Goal: Task Accomplishment & Management: Manage account settings

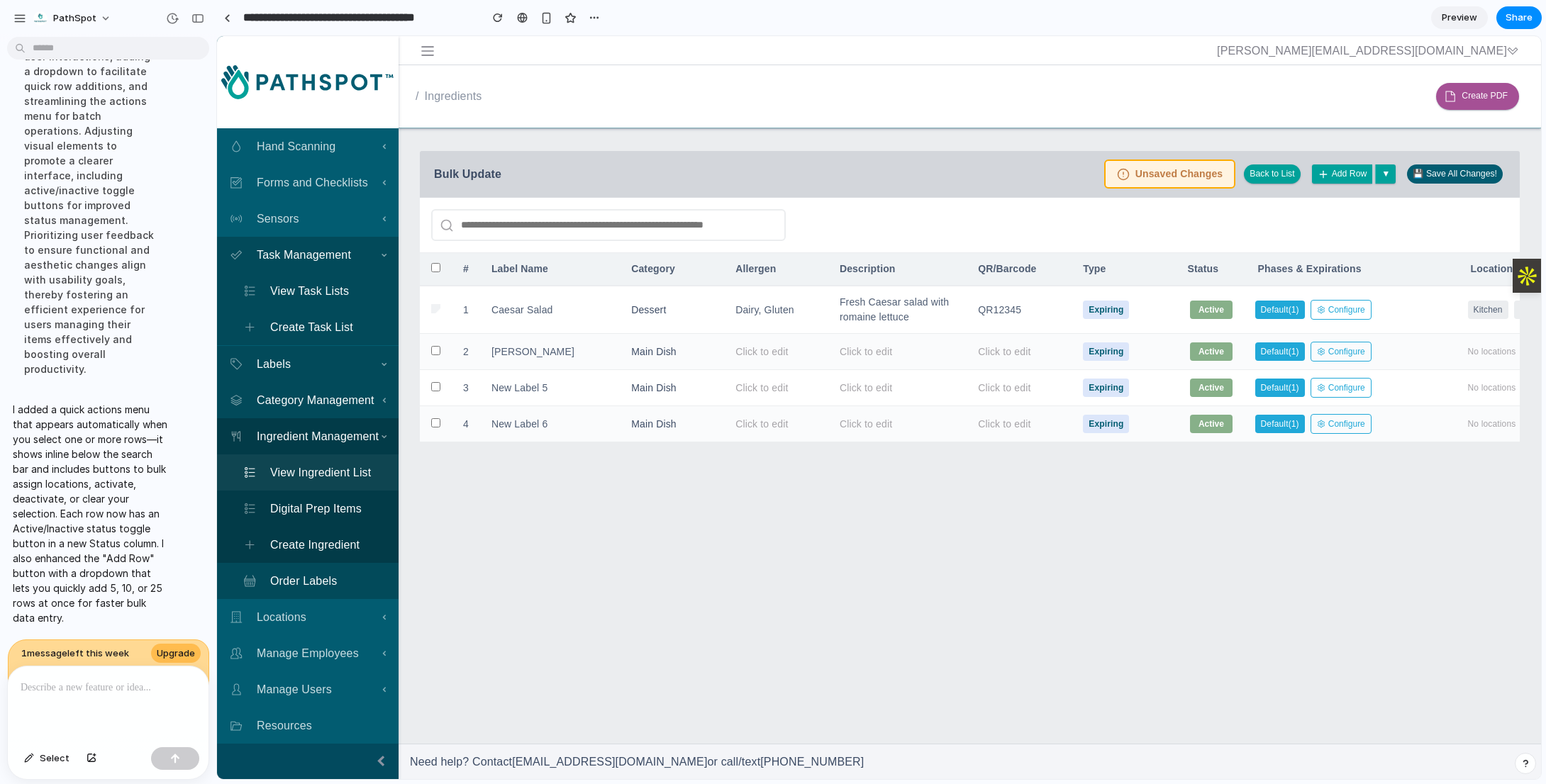
click at [436, 311] on td at bounding box center [436, 309] width 32 height 48
click at [555, 301] on div "Caesar Salad" at bounding box center [549, 310] width 134 height 26
click at [694, 301] on div "Dessert" at bounding box center [672, 310] width 99 height 26
click at [792, 305] on div "Dairy, Gluten" at bounding box center [776, 310] width 99 height 26
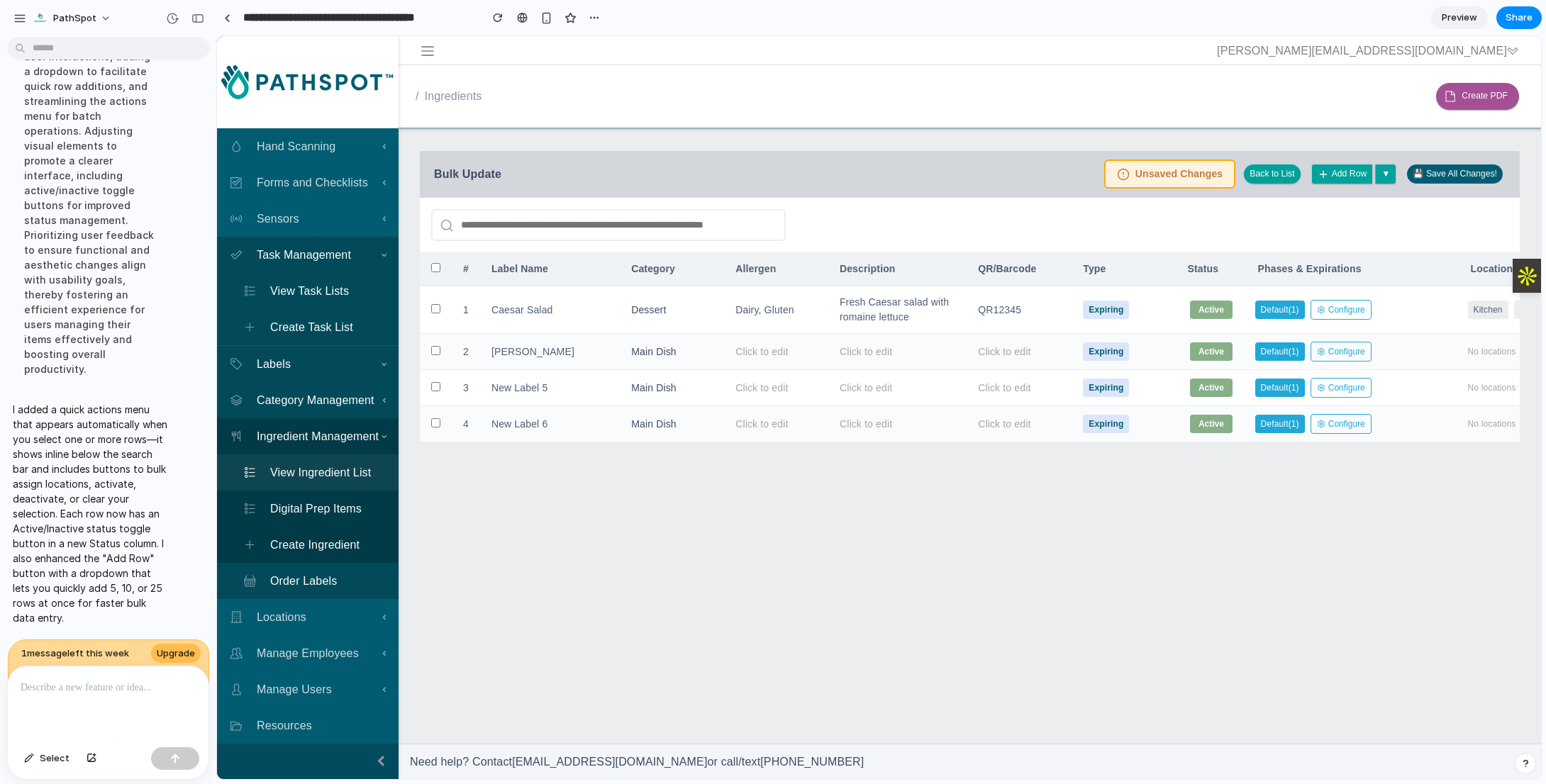
click at [847, 306] on div "Fresh Caesar salad with romaine lettuce" at bounding box center [897, 310] width 132 height 41
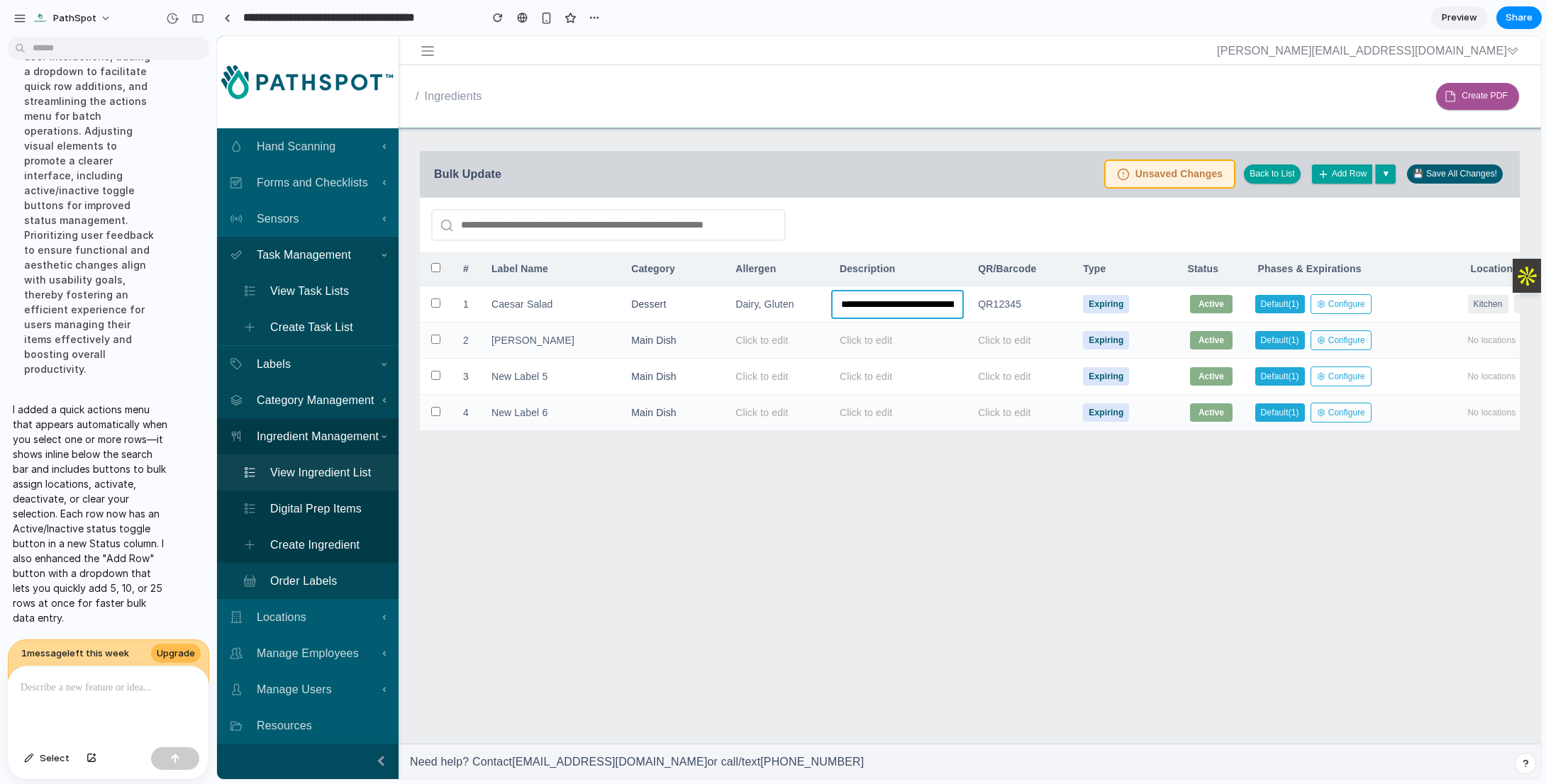
click at [966, 309] on td "**********" at bounding box center [897, 303] width 138 height 37
click at [1021, 303] on div "QR12345" at bounding box center [1021, 304] width 100 height 26
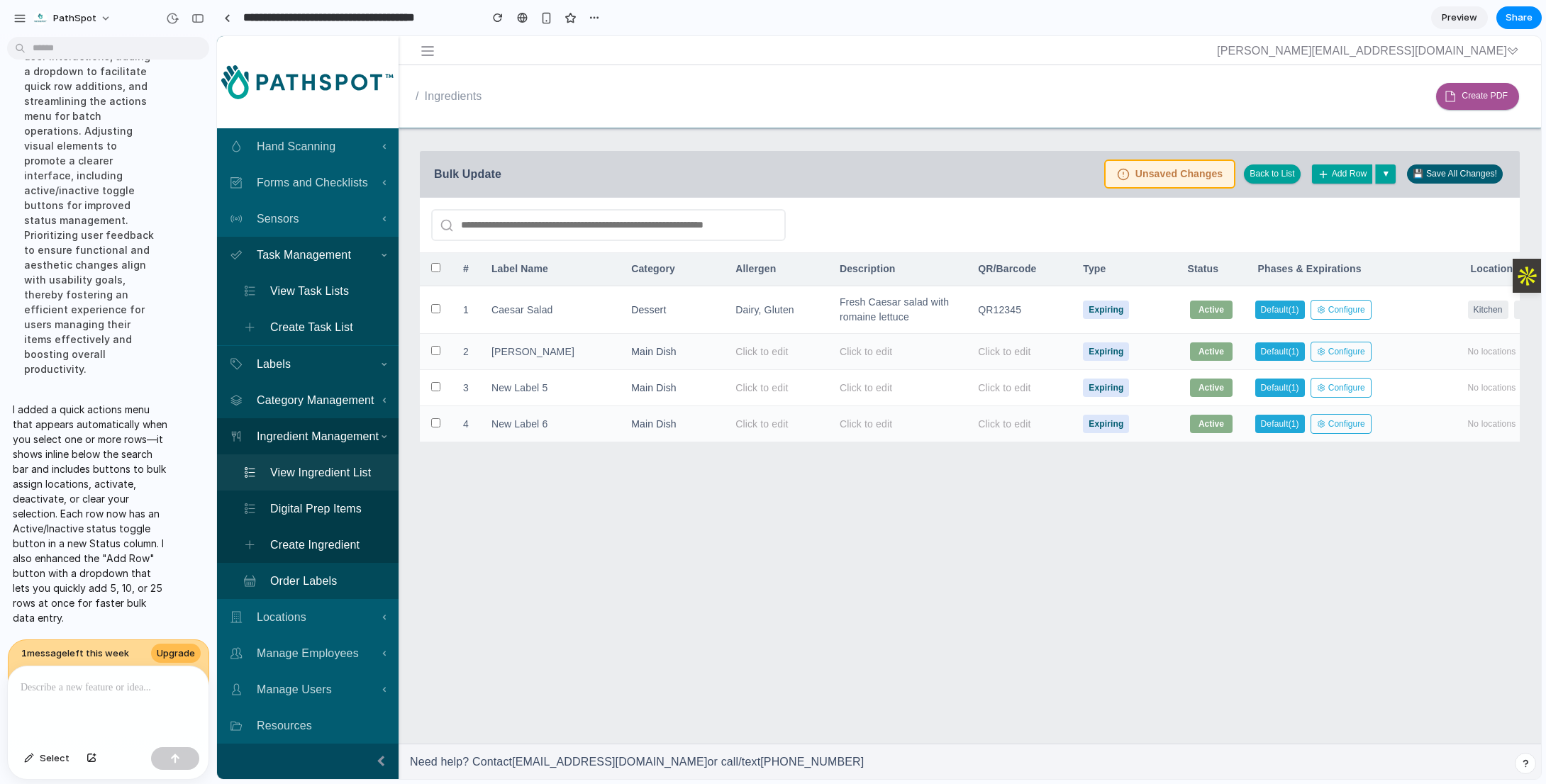
click at [1149, 301] on div "Expiring" at bounding box center [1123, 310] width 99 height 30
click at [1453, 307] on div "Kitchen" at bounding box center [1488, 310] width 40 height 19
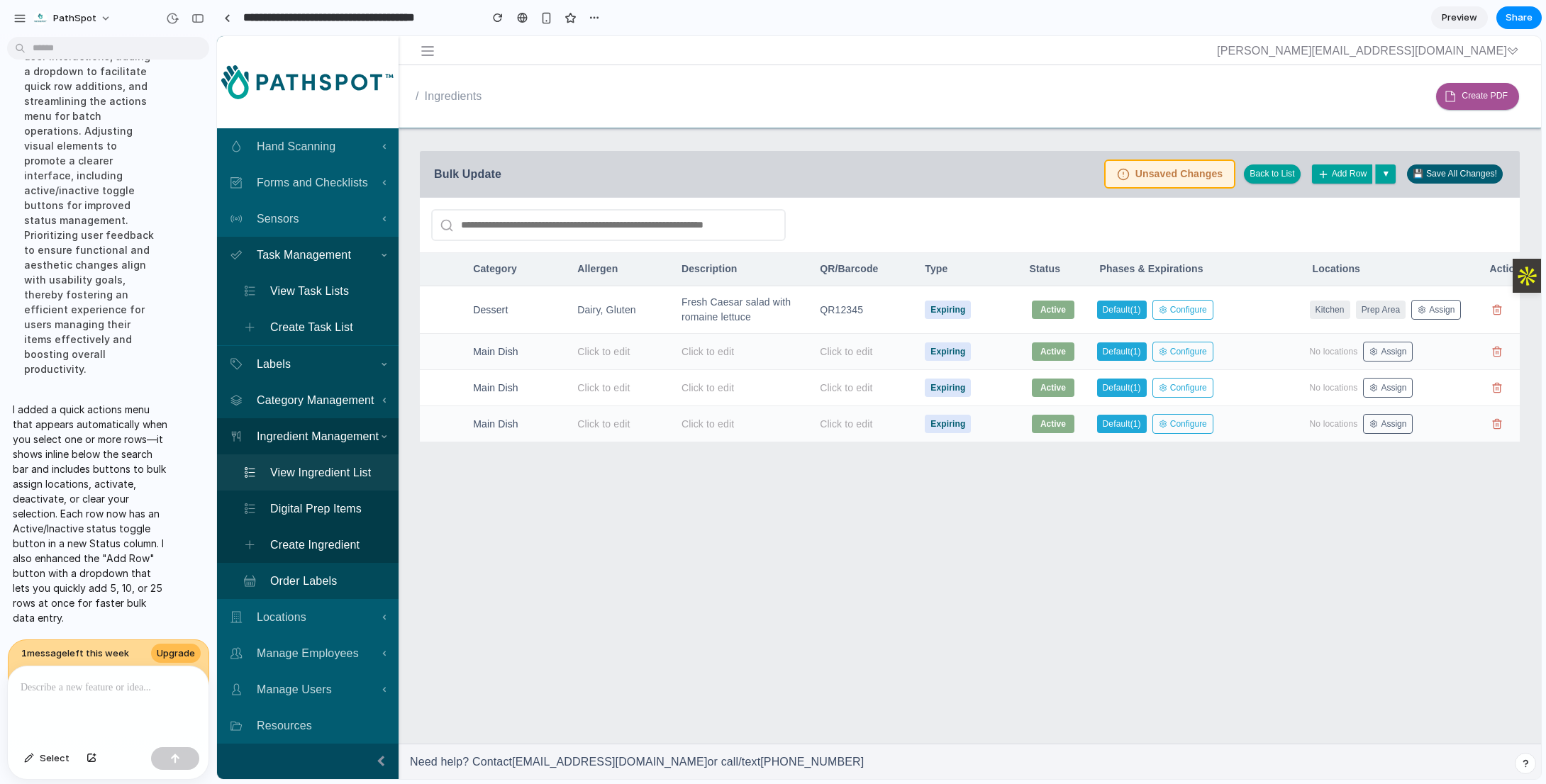
scroll to position [0, 178]
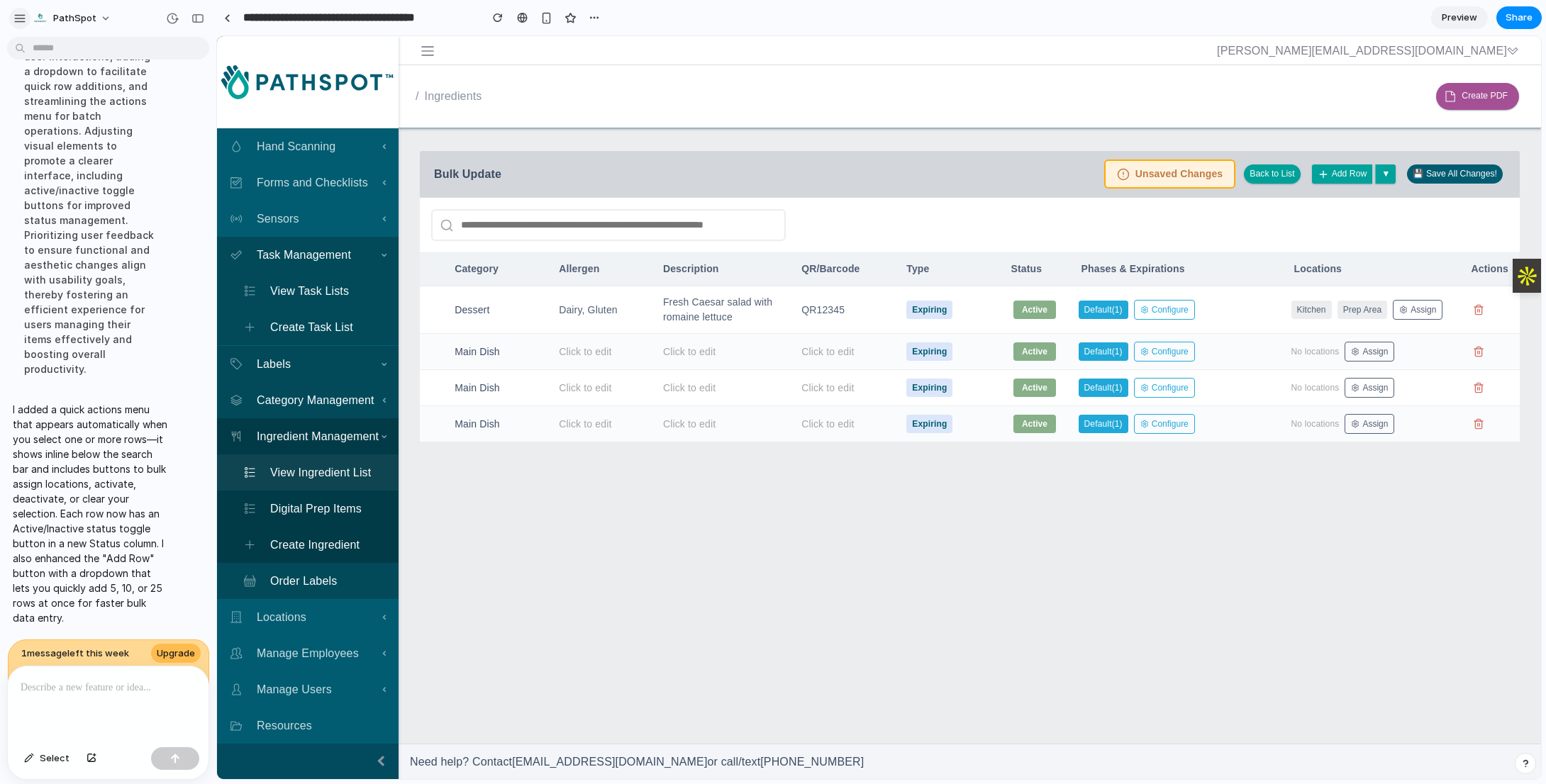
click at [21, 10] on button "button" at bounding box center [20, 18] width 22 height 22
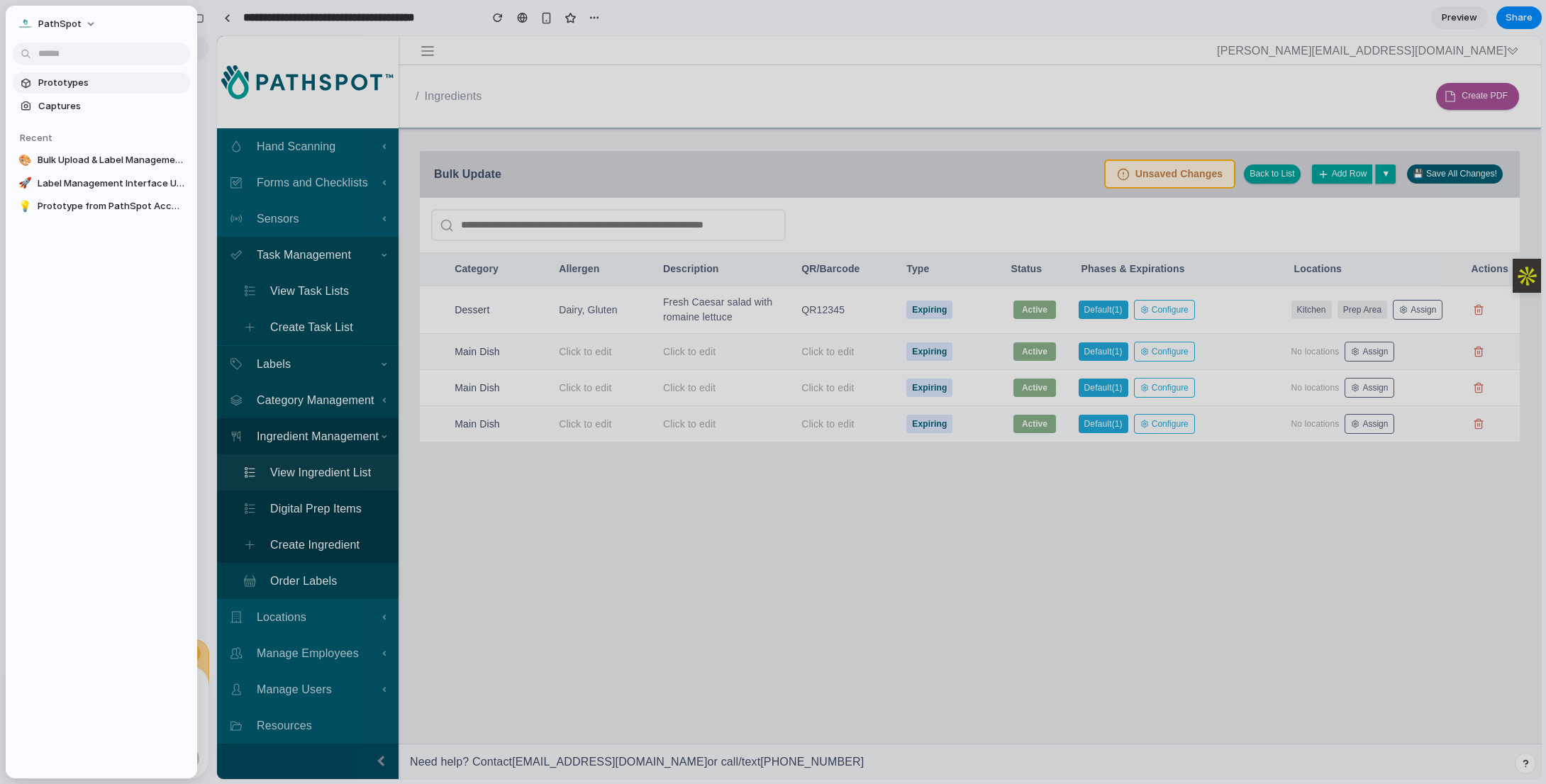
click at [64, 79] on span "Prototypes" at bounding box center [112, 83] width 147 height 14
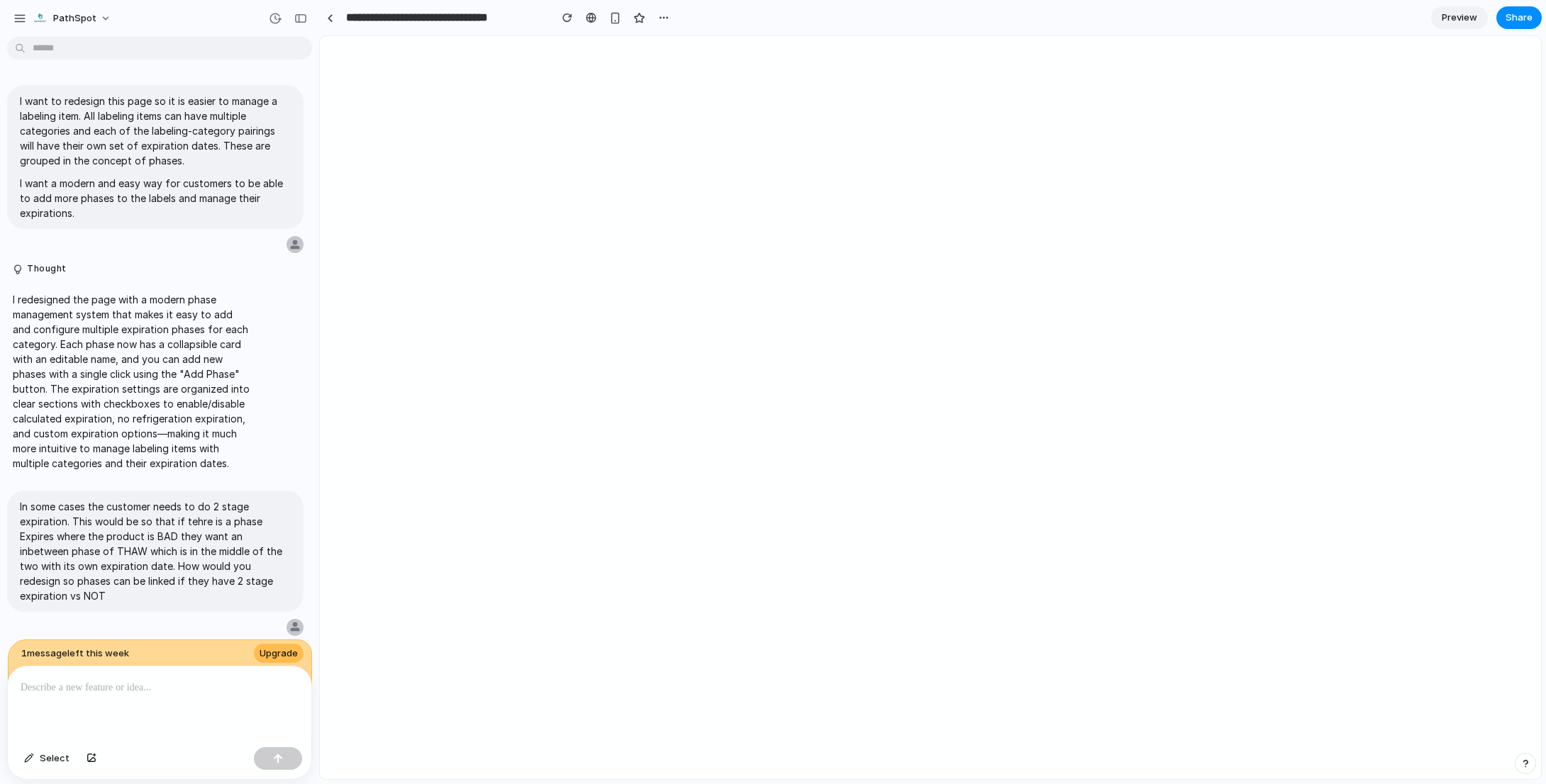
select select "**********"
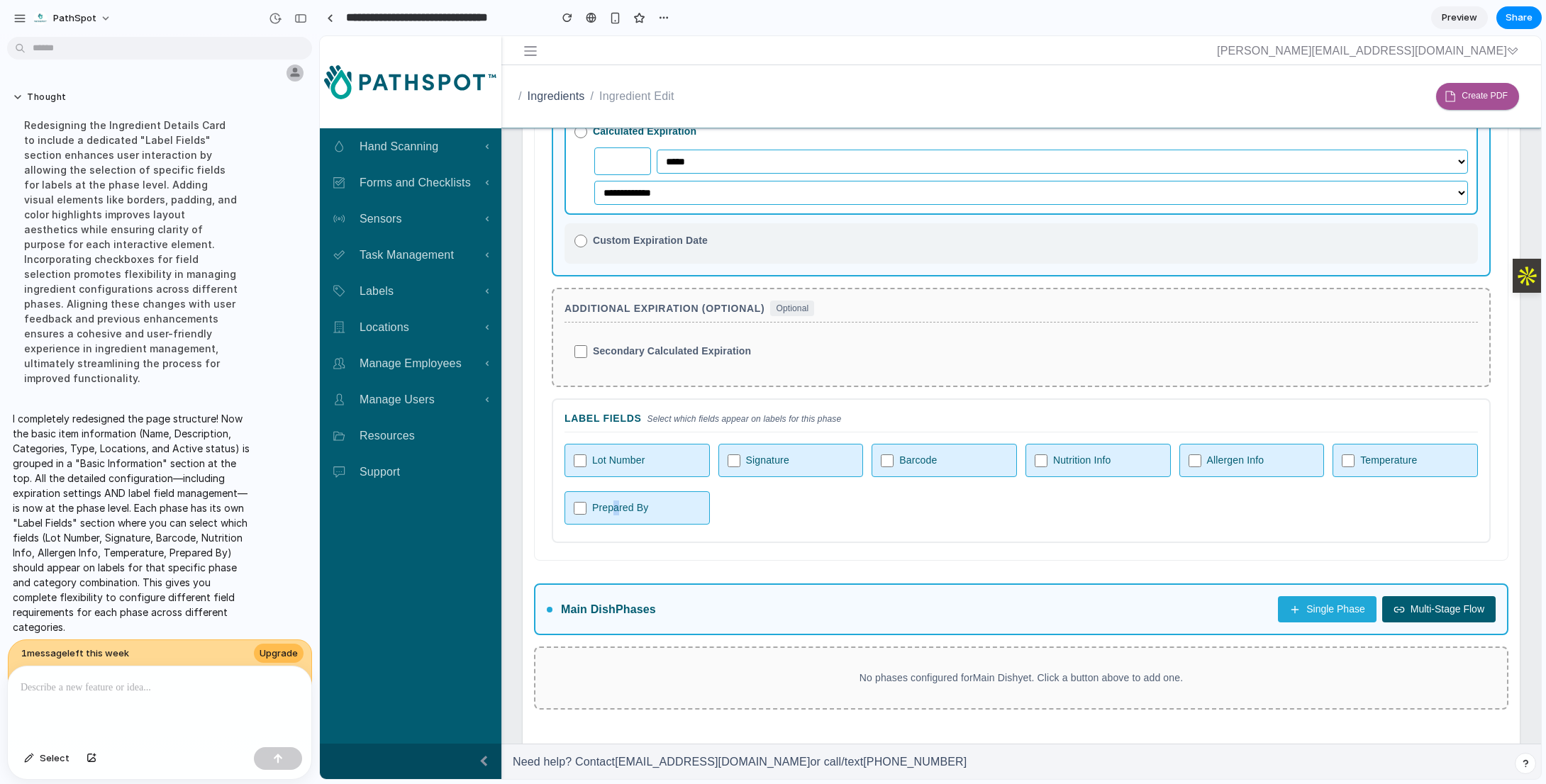
scroll to position [816, 0]
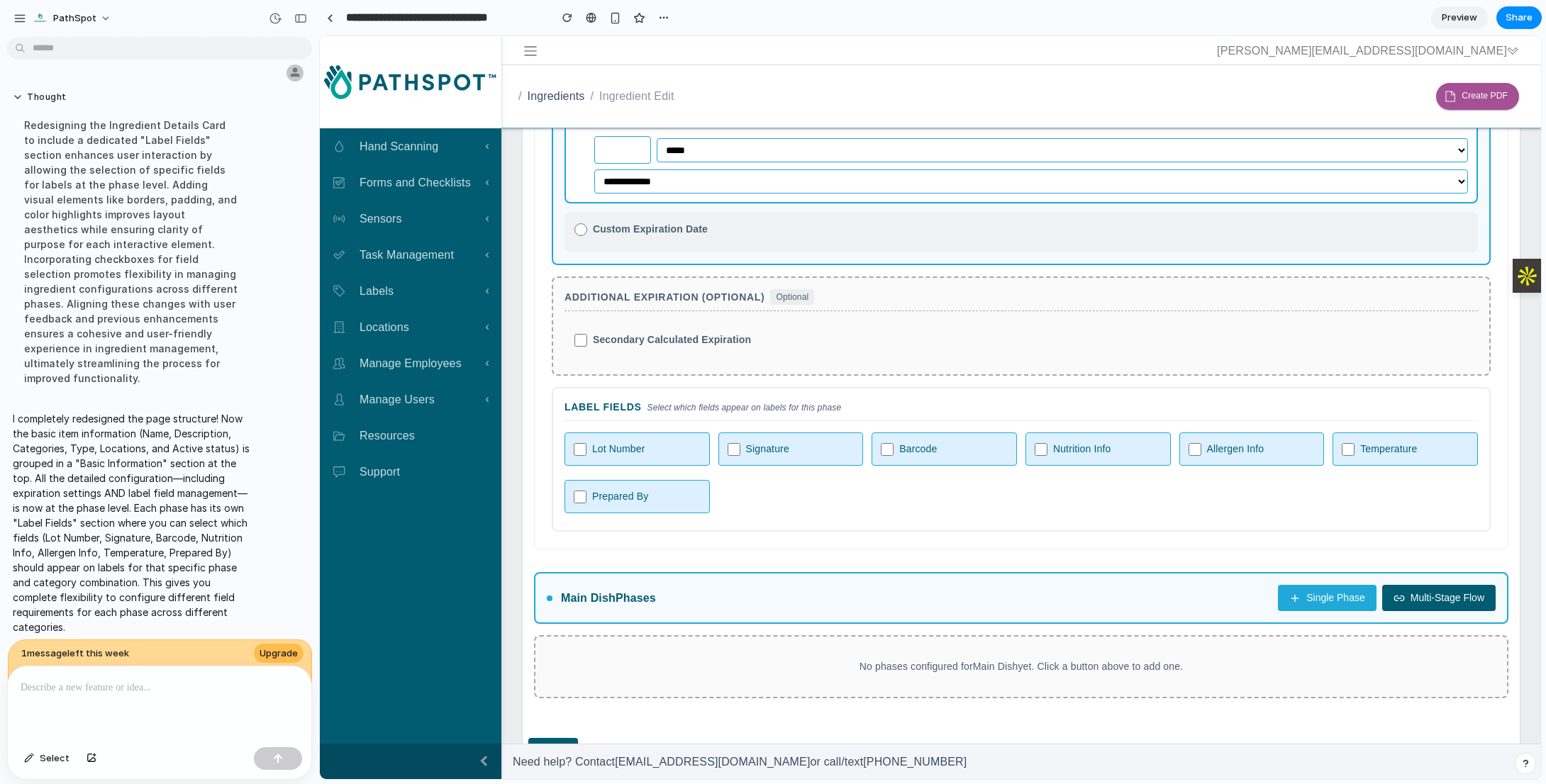
click at [872, 446] on label "Barcode" at bounding box center [944, 449] width 146 height 33
click at [760, 443] on label "Signature" at bounding box center [791, 449] width 146 height 33
click at [646, 452] on label "Lot Number" at bounding box center [637, 449] width 146 height 33
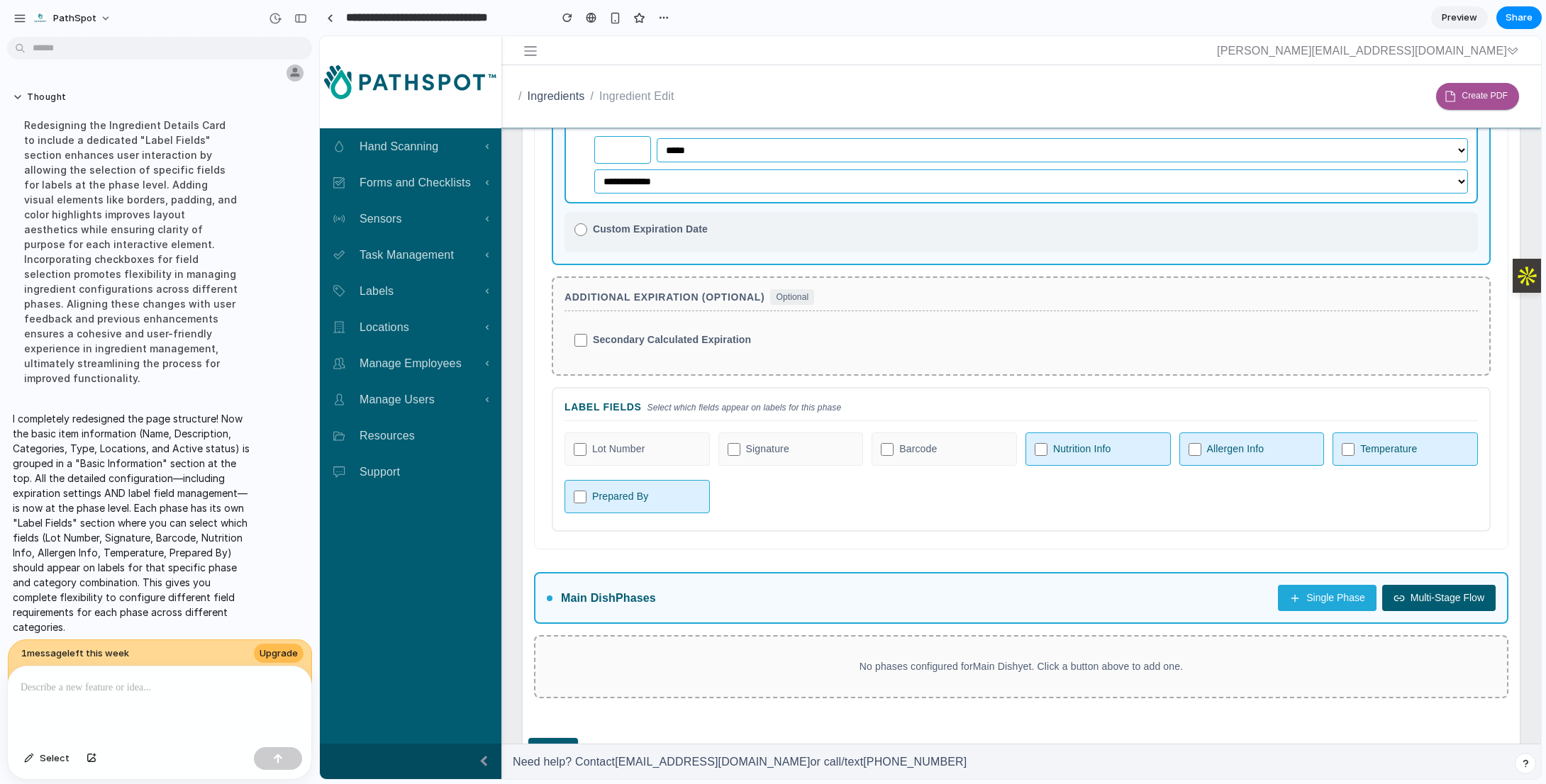
click at [629, 505] on label "Prepared By" at bounding box center [637, 496] width 146 height 33
click at [1076, 445] on label "Nutrition Info" at bounding box center [1098, 449] width 146 height 33
click at [1242, 450] on label "Allergen Info" at bounding box center [1251, 449] width 146 height 33
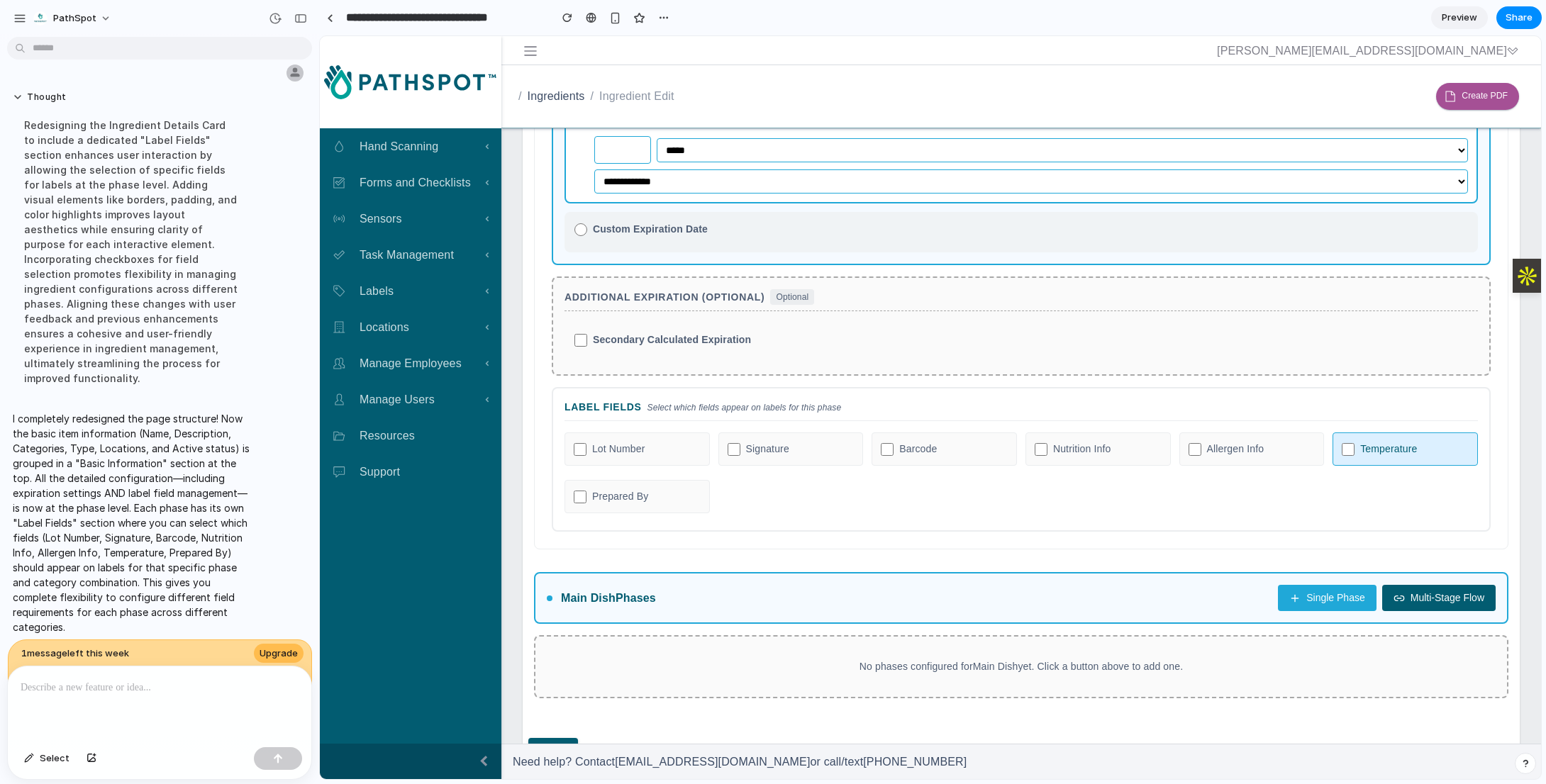
click at [1381, 450] on label "Temperature" at bounding box center [1405, 449] width 146 height 33
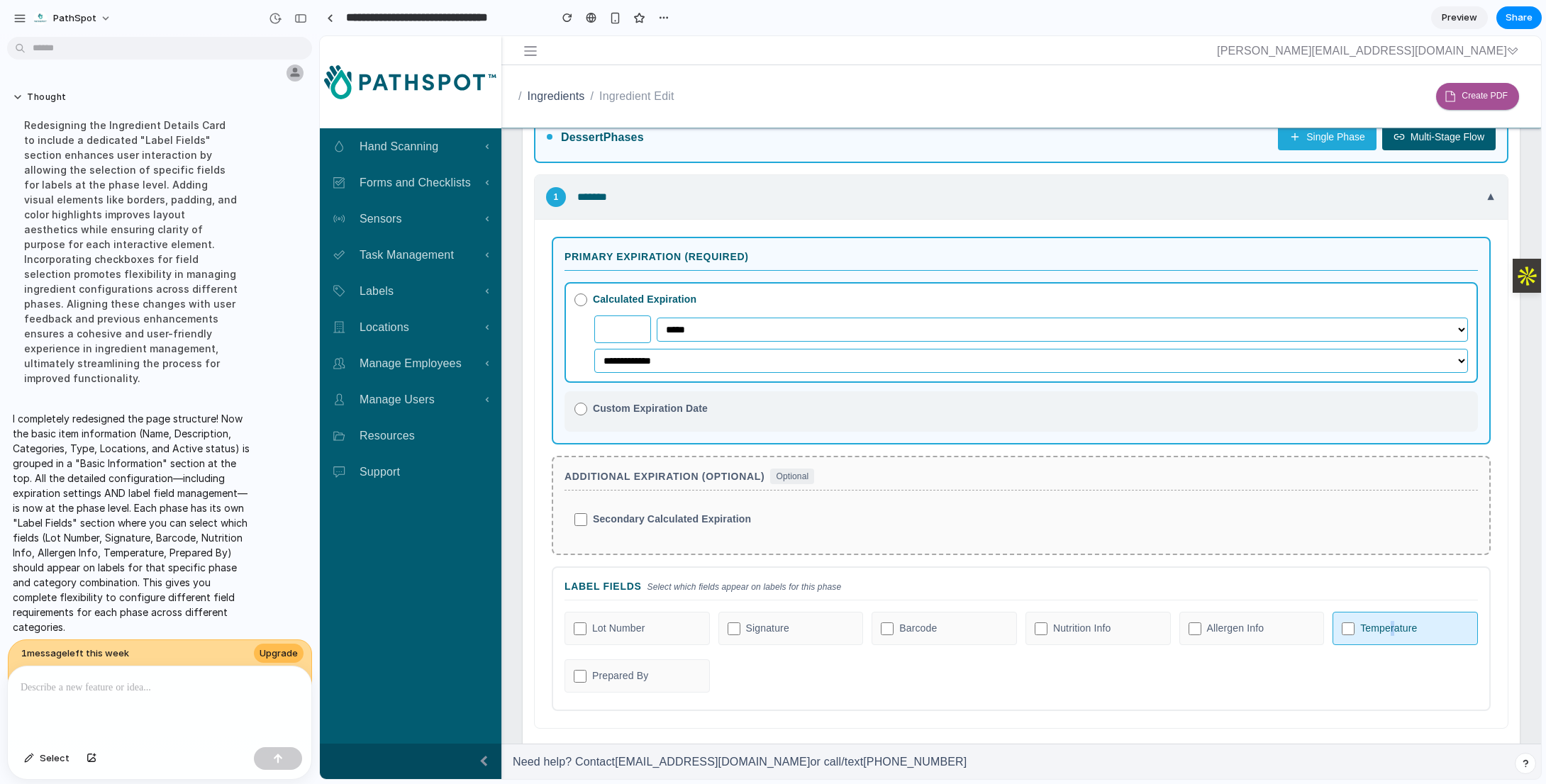
scroll to position [269, 0]
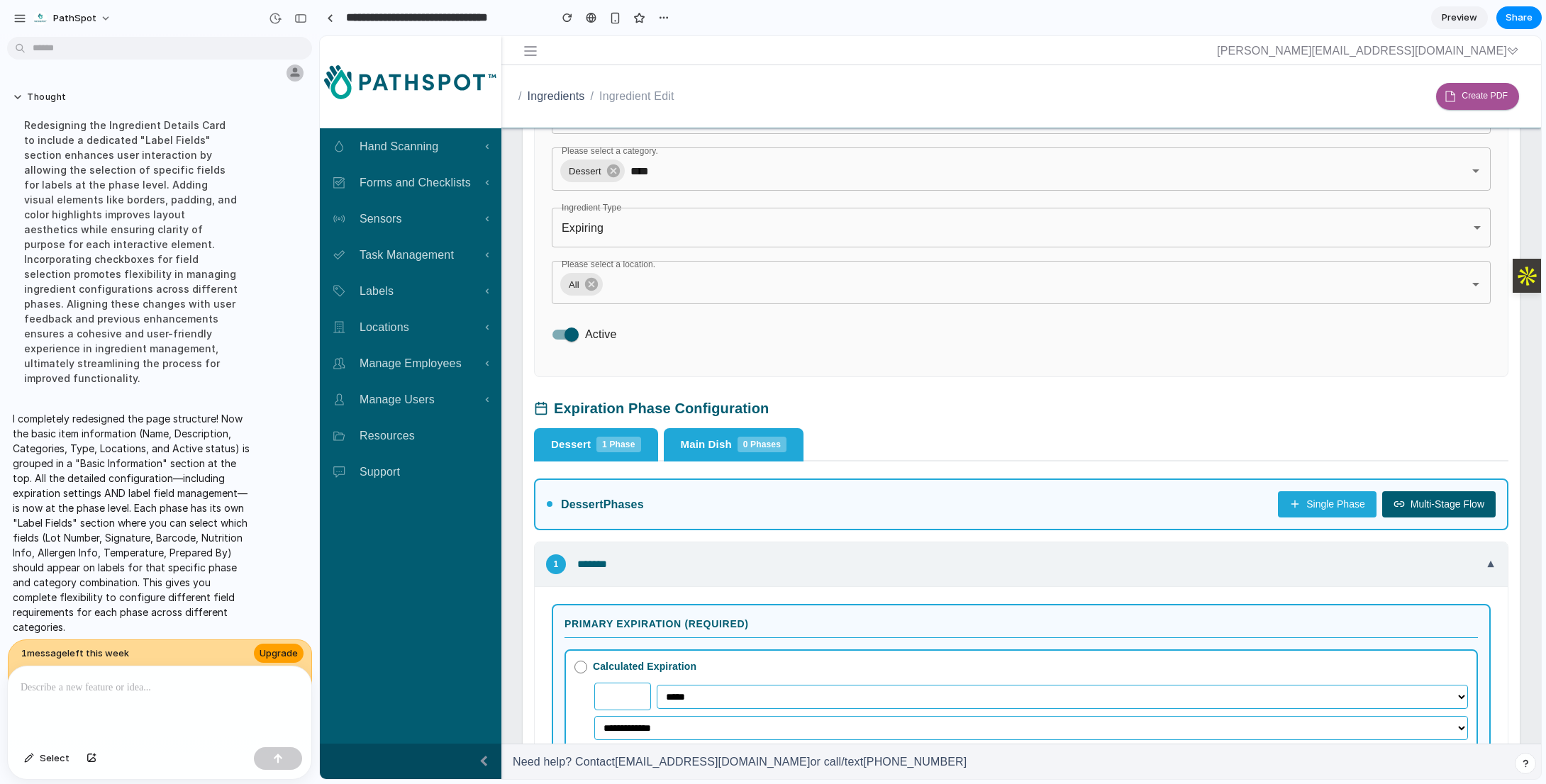
click at [279, 647] on span "Upgrade" at bounding box center [278, 653] width 39 height 14
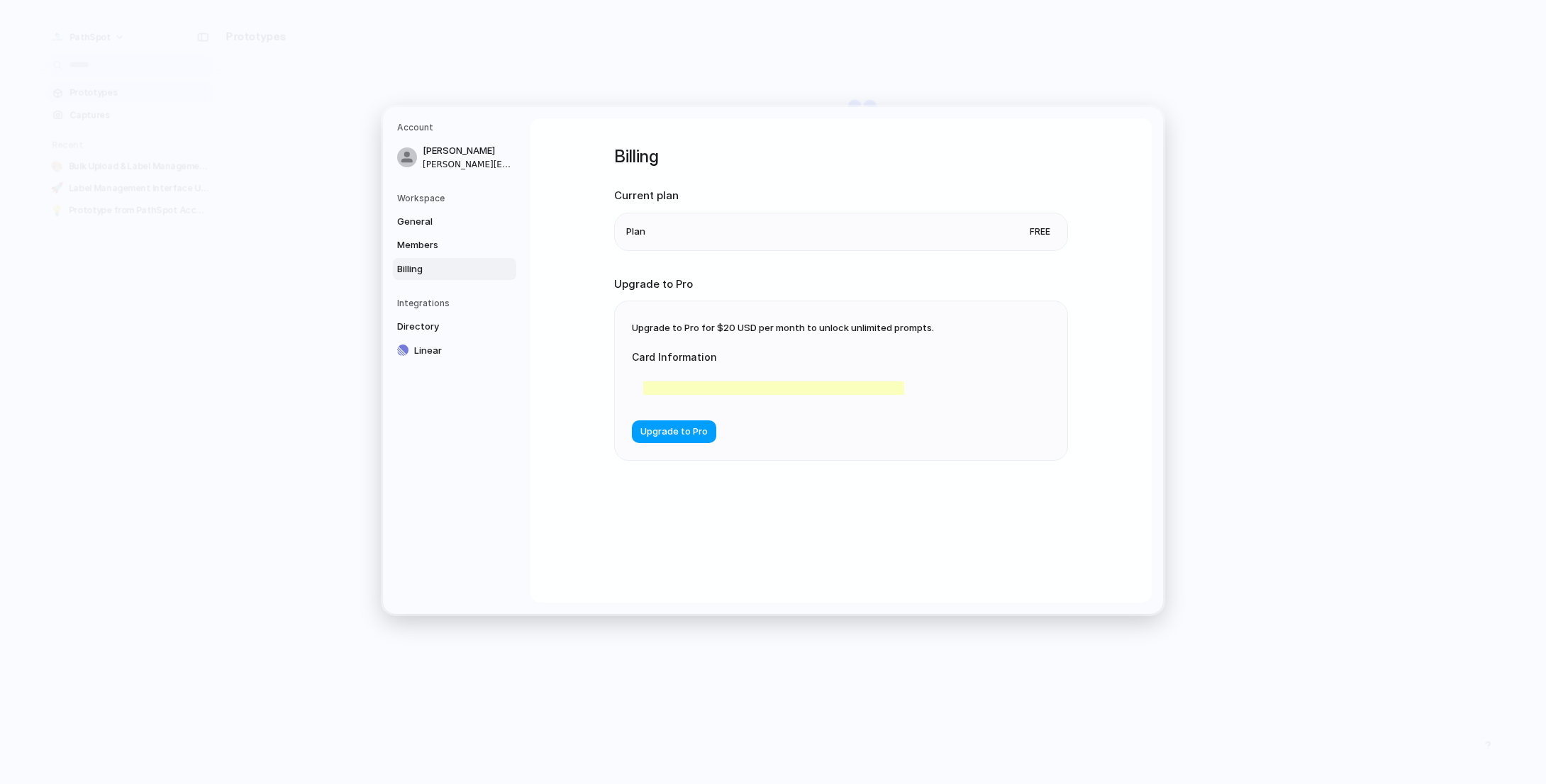
click at [682, 431] on span "Upgrade to Pro" at bounding box center [674, 432] width 68 height 14
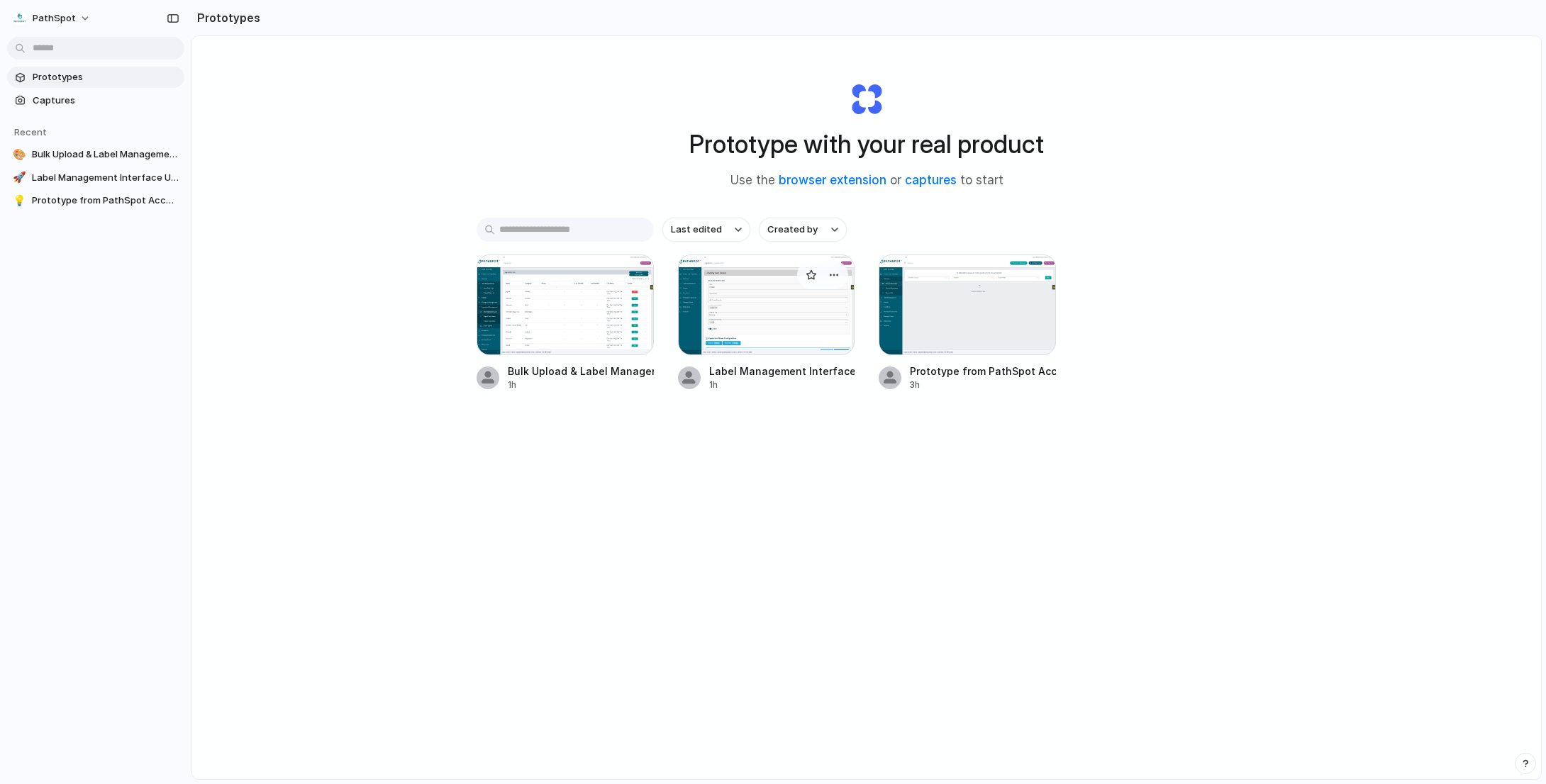
click at [757, 331] on div at bounding box center [766, 304] width 178 height 100
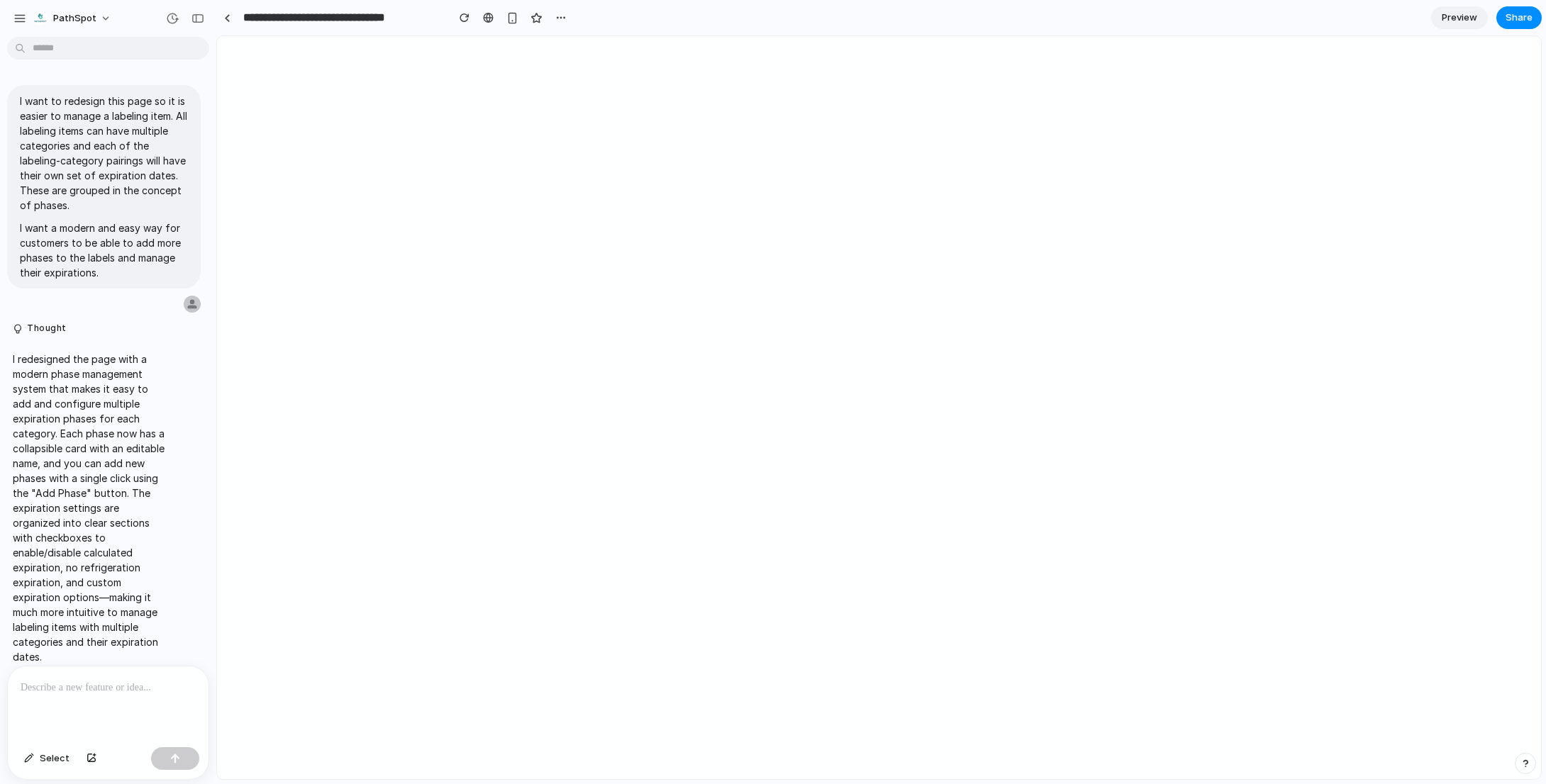
scroll to position [2853, 0]
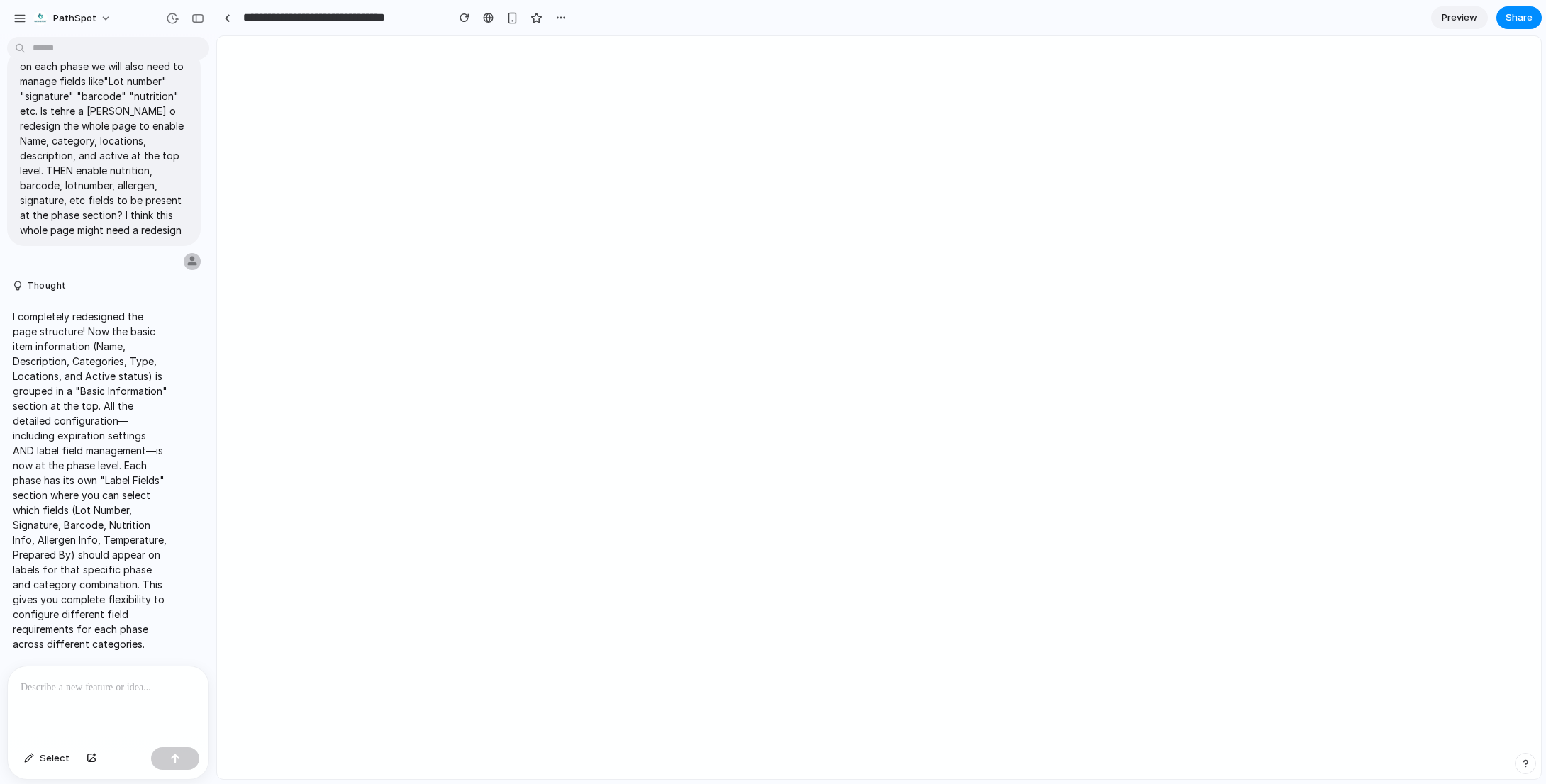
select select "**********"
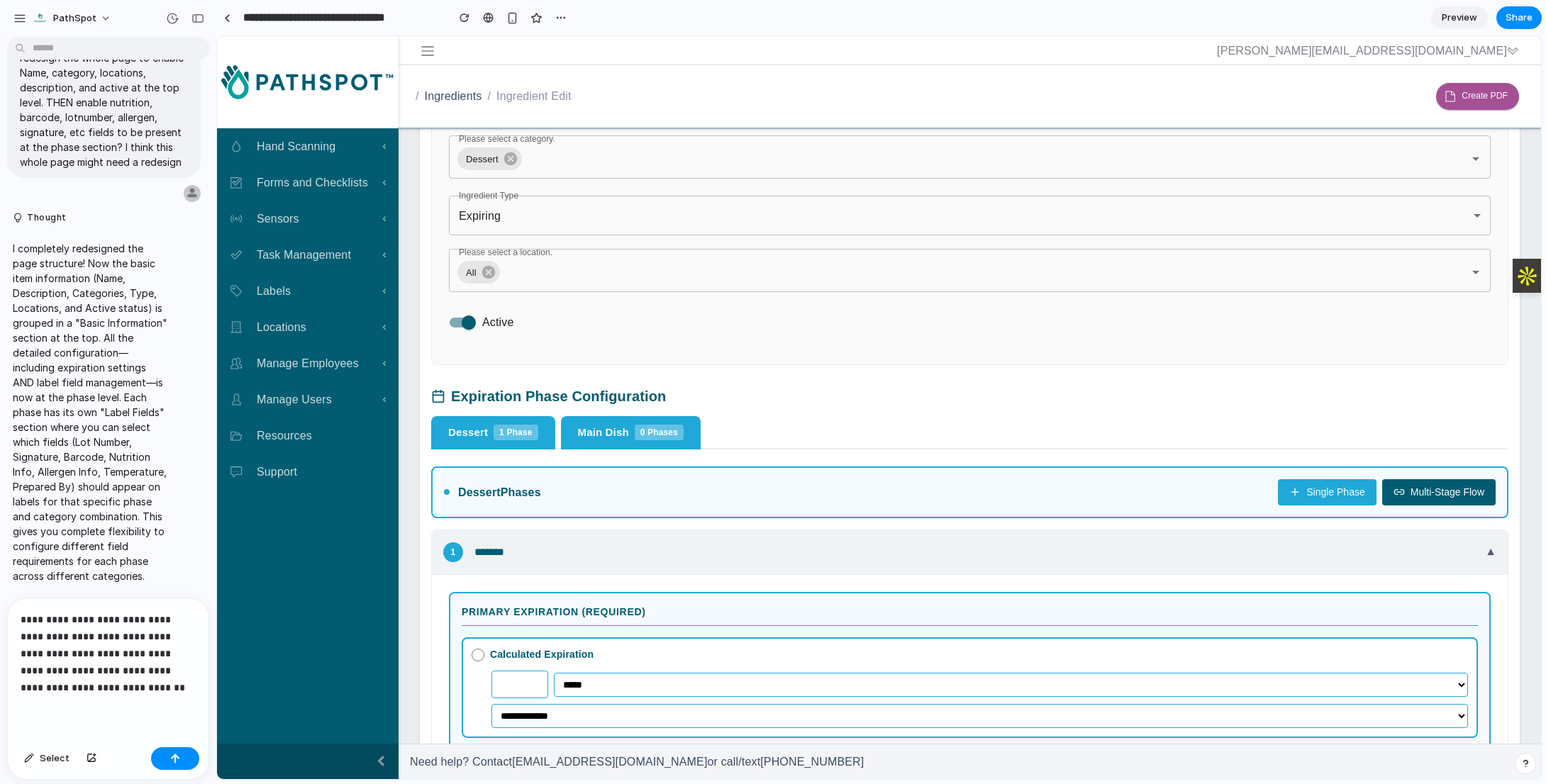
scroll to position [609, 0]
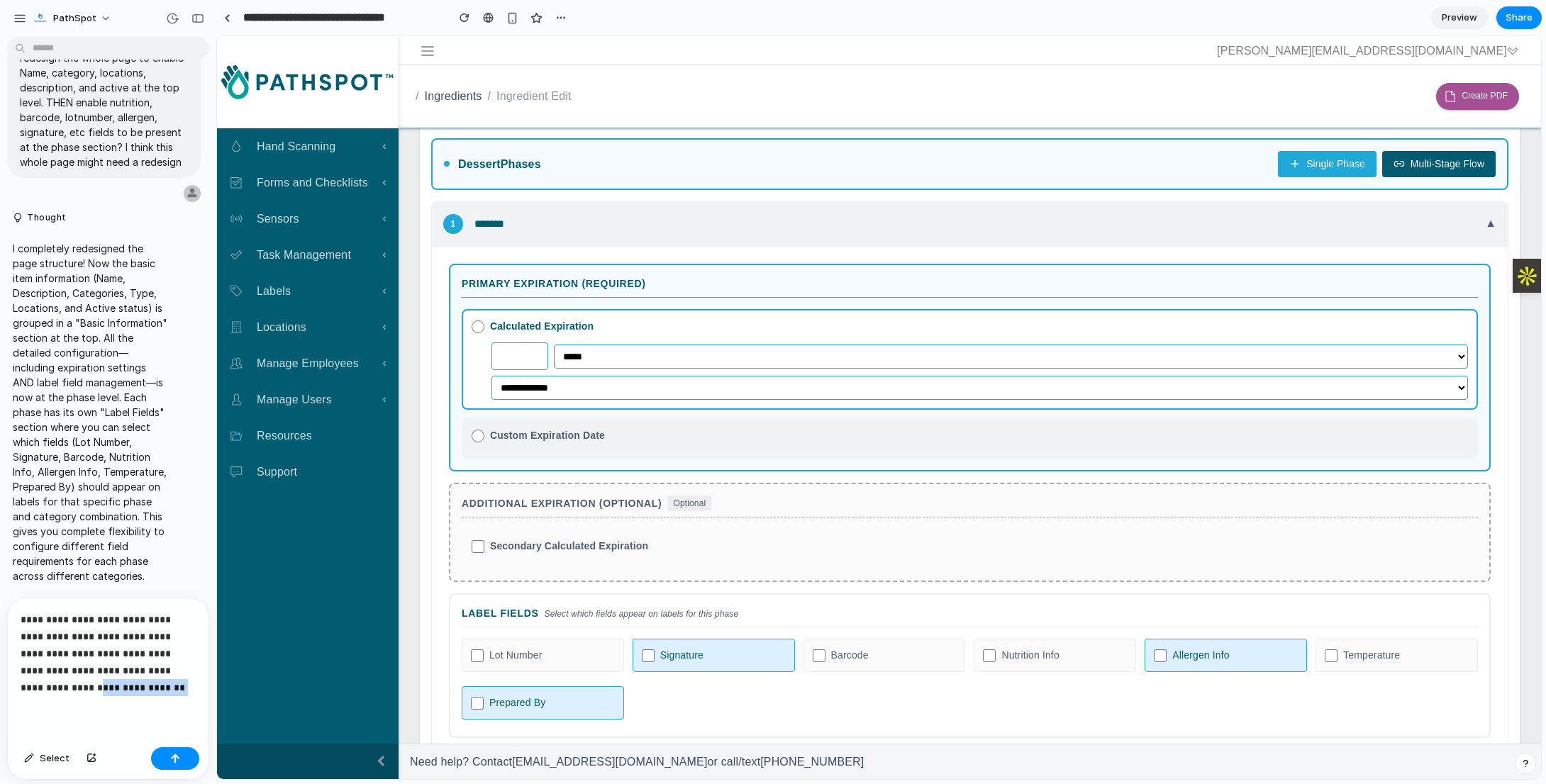
drag, startPoint x: 163, startPoint y: 680, endPoint x: 70, endPoint y: 677, distance: 93.0
click at [70, 677] on p "**********" at bounding box center [105, 653] width 170 height 85
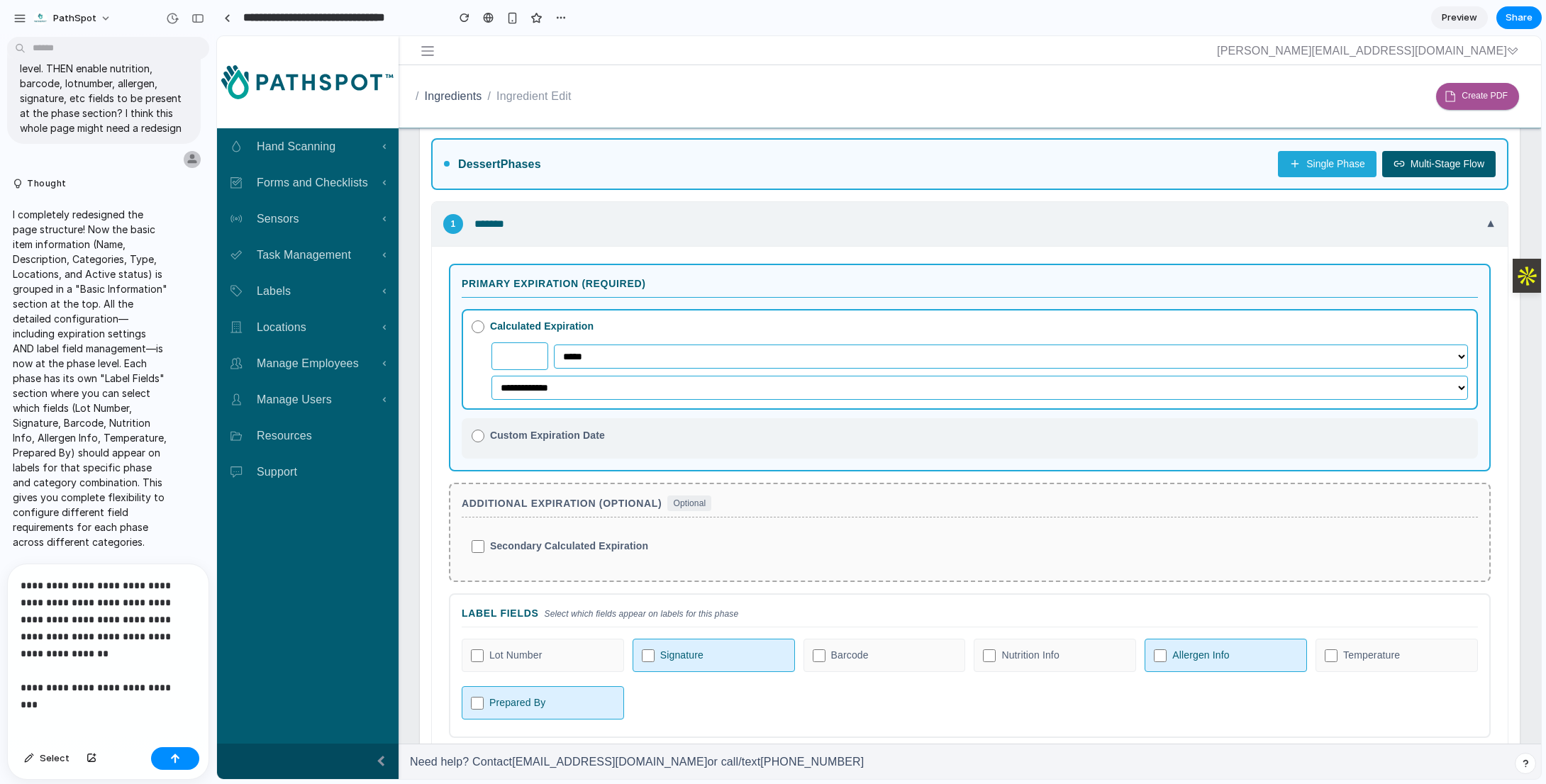
scroll to position [2959, 0]
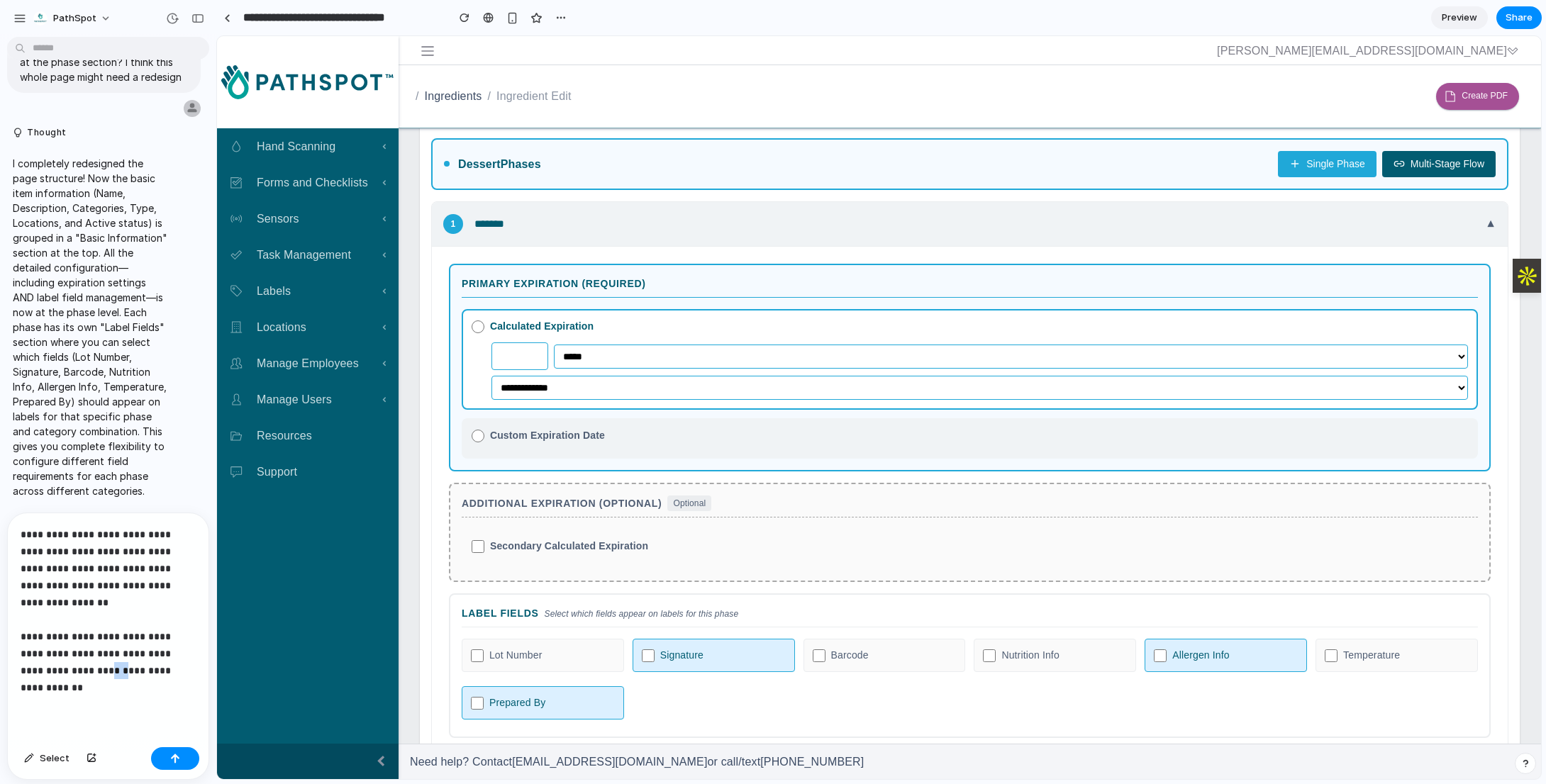
drag, startPoint x: 118, startPoint y: 667, endPoint x: 104, endPoint y: 668, distance: 14.0
click at [104, 668] on p "**********" at bounding box center [105, 610] width 170 height 170
click at [176, 761] on div "button" at bounding box center [175, 759] width 10 height 10
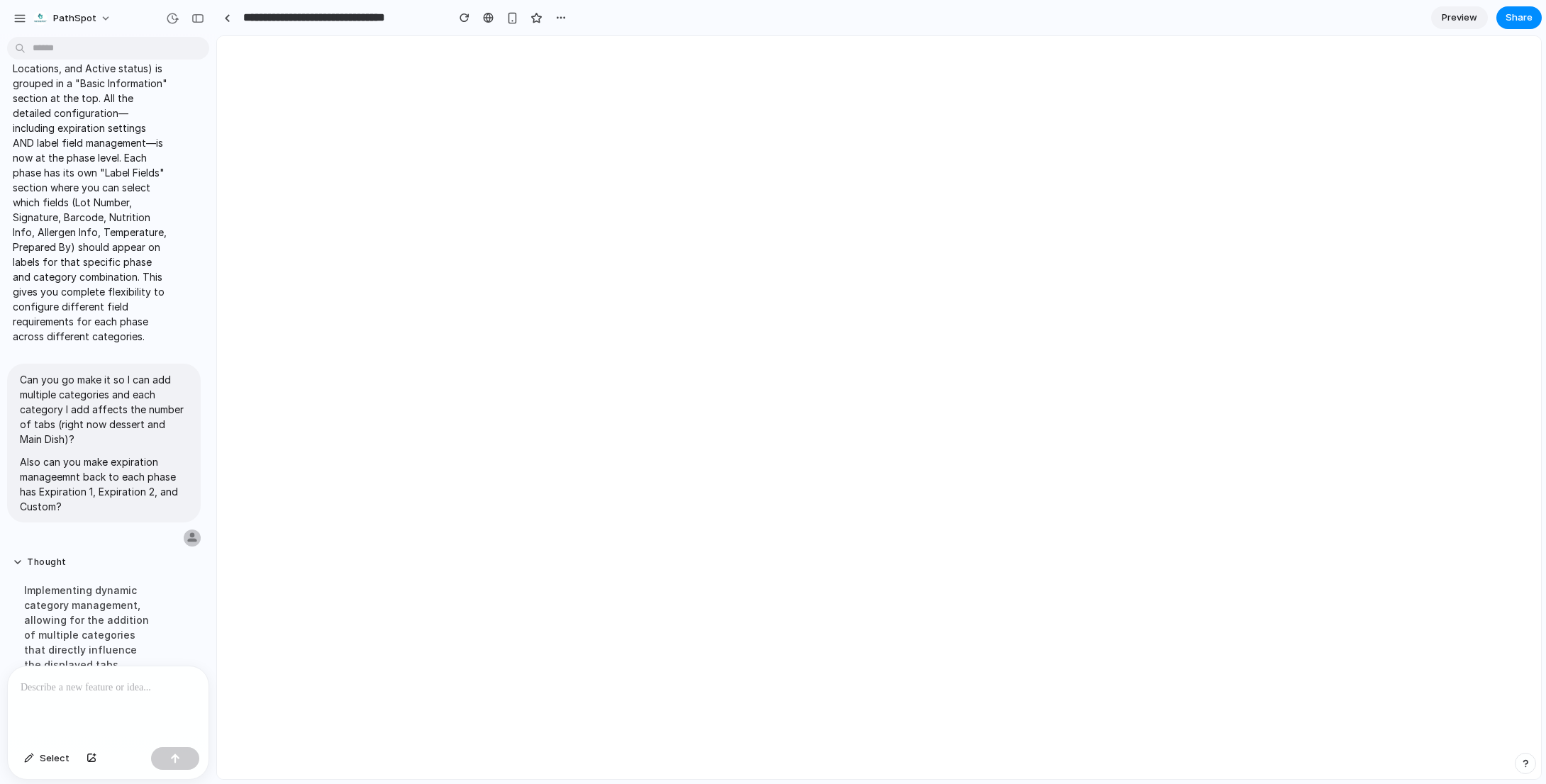
select select "**********"
